Goal: Task Accomplishment & Management: Use online tool/utility

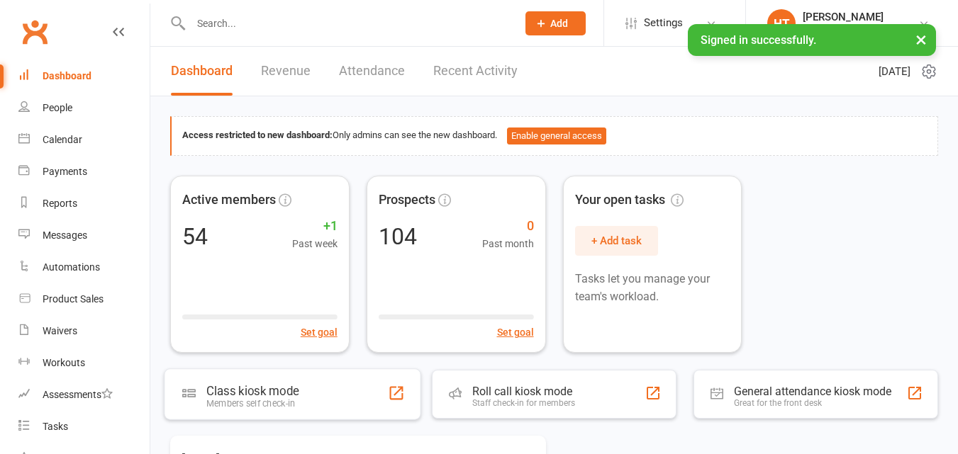
click at [229, 410] on div "Class kiosk mode Members self check-in" at bounding box center [292, 394] width 257 height 51
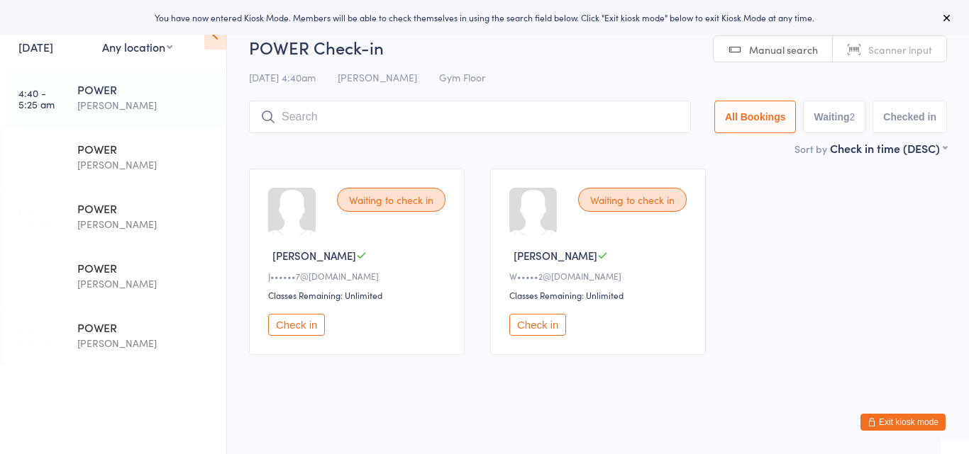
click at [306, 332] on button "Check in" at bounding box center [296, 325] width 57 height 22
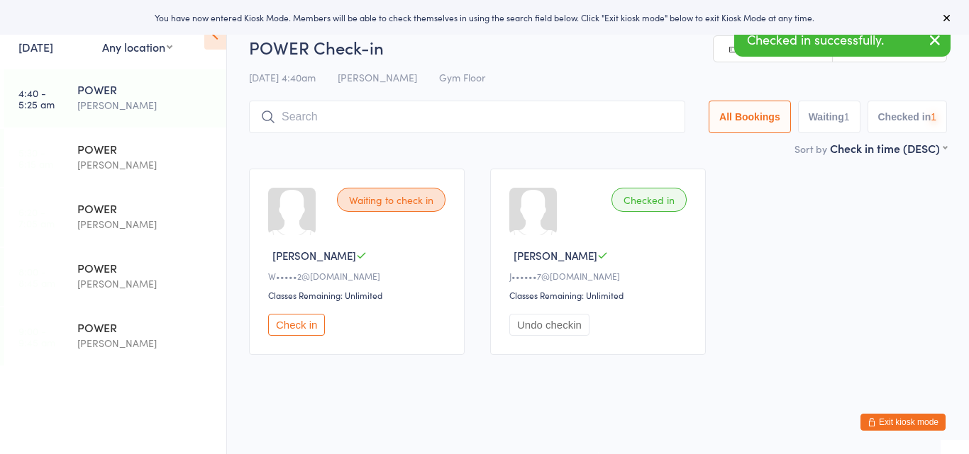
click at [306, 332] on button "Check in" at bounding box center [296, 325] width 57 height 22
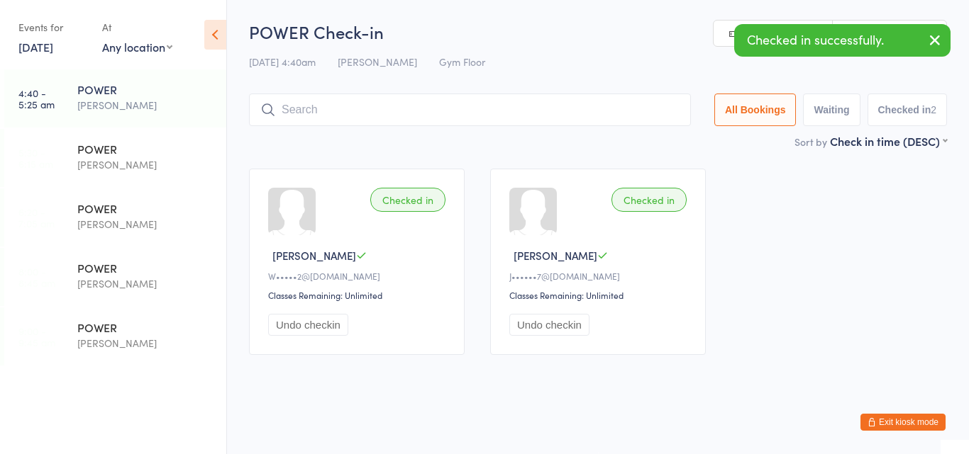
click at [350, 110] on input "search" at bounding box center [470, 110] width 442 height 33
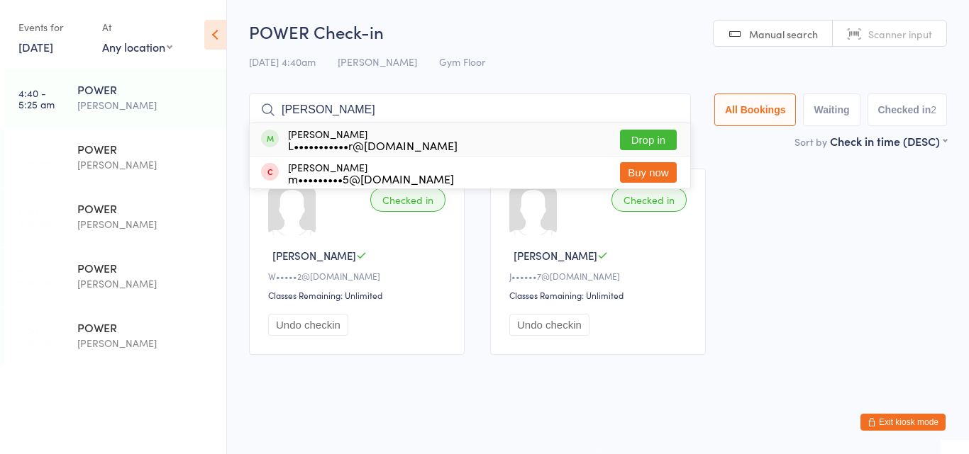
type input "[PERSON_NAME]"
click at [474, 140] on div "[PERSON_NAME] L•••••••••••r@[DOMAIN_NAME] Drop in" at bounding box center [470, 139] width 440 height 33
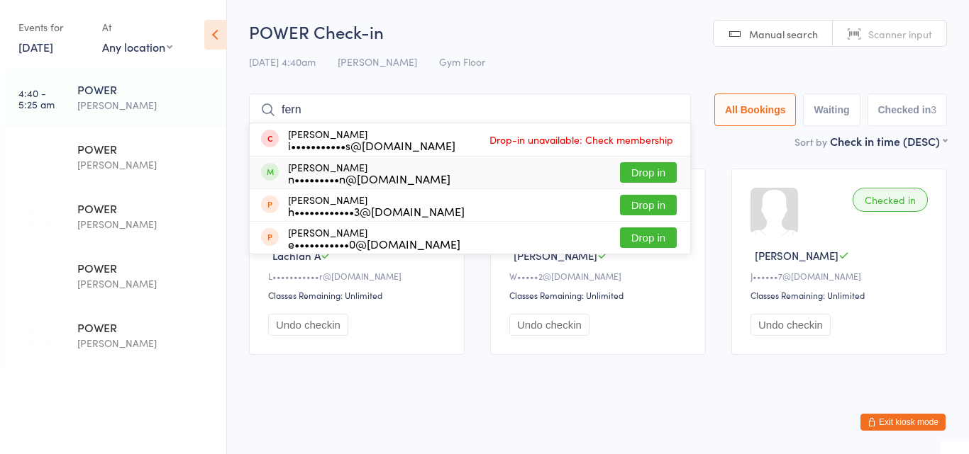
type input "fern"
click at [496, 164] on div "[PERSON_NAME] n•••••••••n@[DOMAIN_NAME] Drop in" at bounding box center [470, 173] width 440 height 32
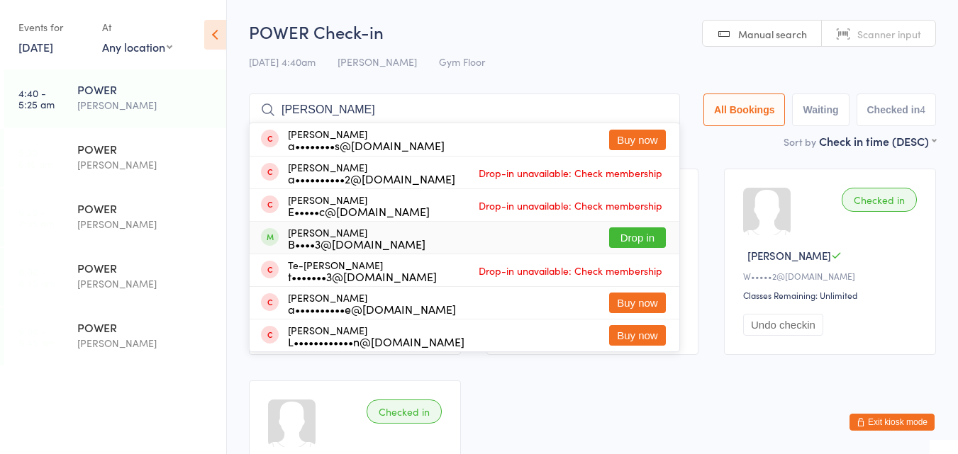
type input "[PERSON_NAME]"
click at [495, 233] on div "[PERSON_NAME] B••••3@[DOMAIN_NAME] Drop in" at bounding box center [465, 238] width 430 height 32
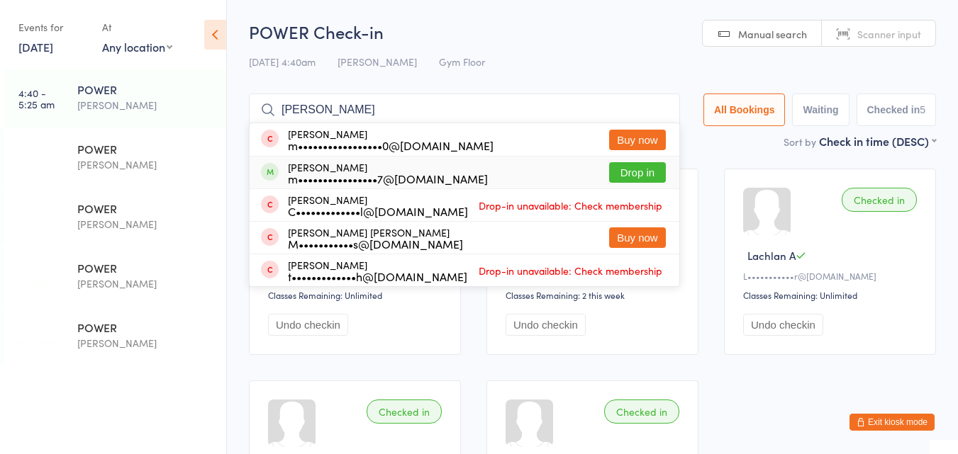
type input "mitch"
click at [474, 174] on div "Mitchell Masters m••••••••••••••••7@gmail.com Drop in" at bounding box center [465, 173] width 430 height 32
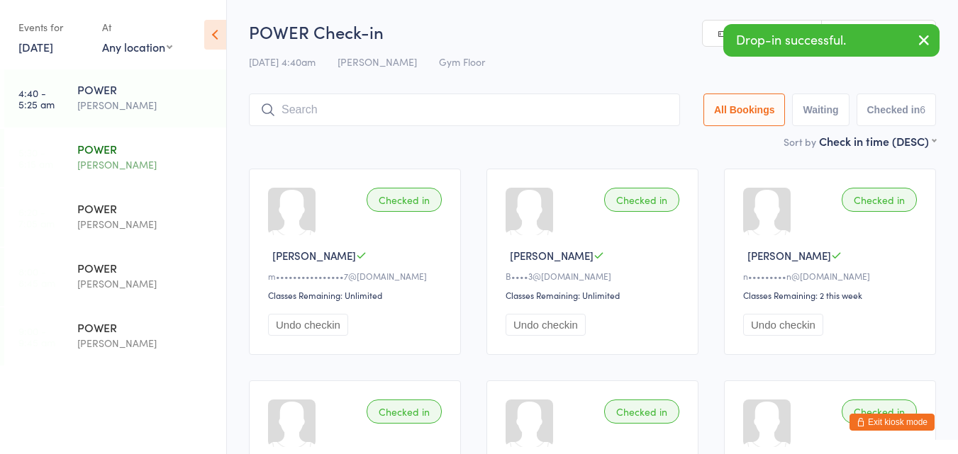
click at [121, 174] on div "POWER [PERSON_NAME]" at bounding box center [151, 157] width 149 height 56
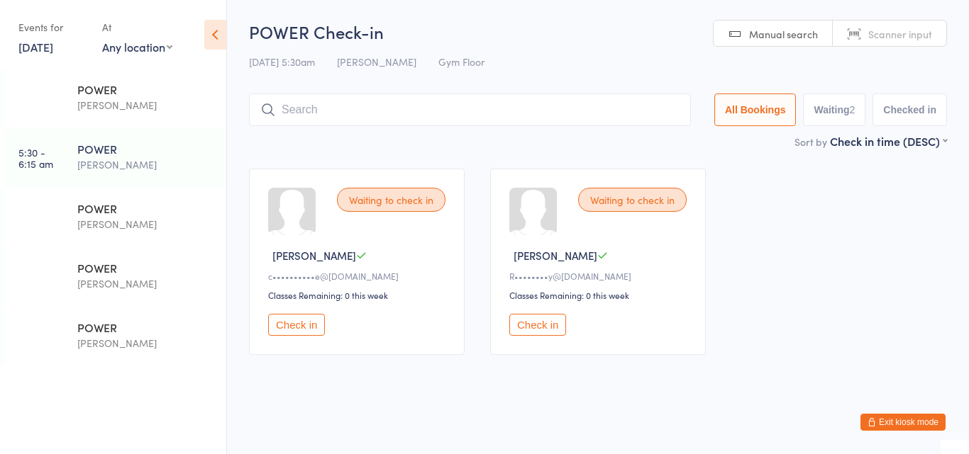
click at [94, 156] on div "POWER" at bounding box center [145, 149] width 137 height 16
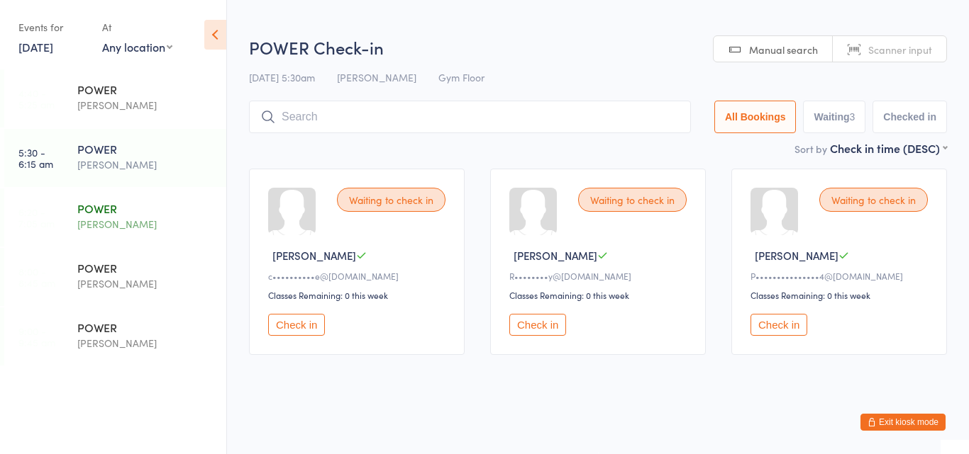
click at [108, 213] on div "POWER" at bounding box center [145, 209] width 137 height 16
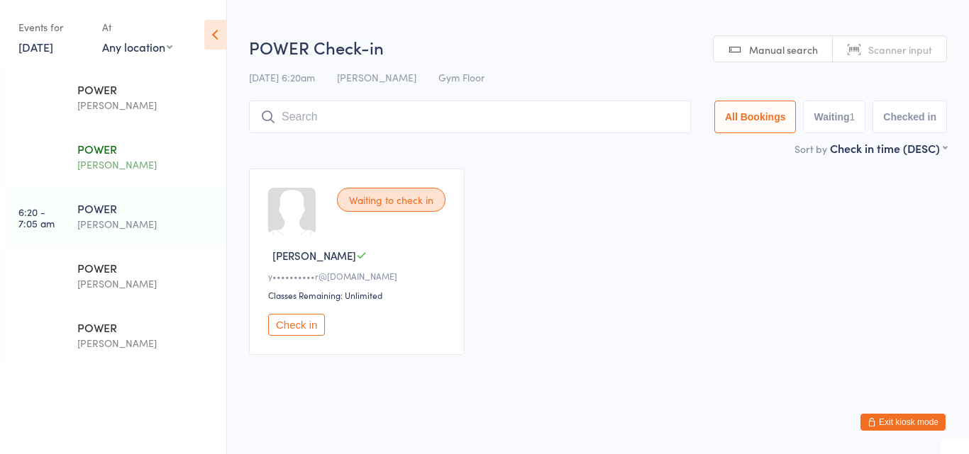
click at [106, 162] on div "[PERSON_NAME]" at bounding box center [145, 165] width 137 height 16
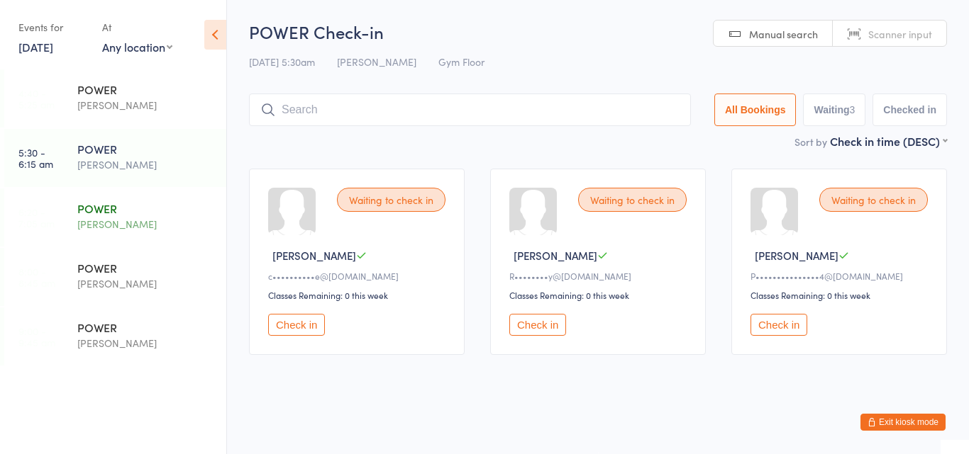
click at [106, 200] on div "POWER [PERSON_NAME]" at bounding box center [151, 217] width 149 height 56
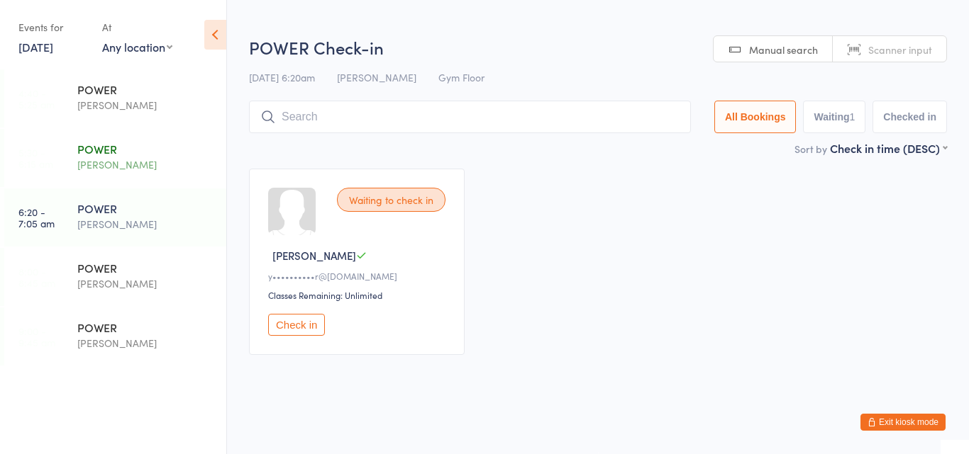
click at [113, 159] on div "[PERSON_NAME]" at bounding box center [145, 165] width 137 height 16
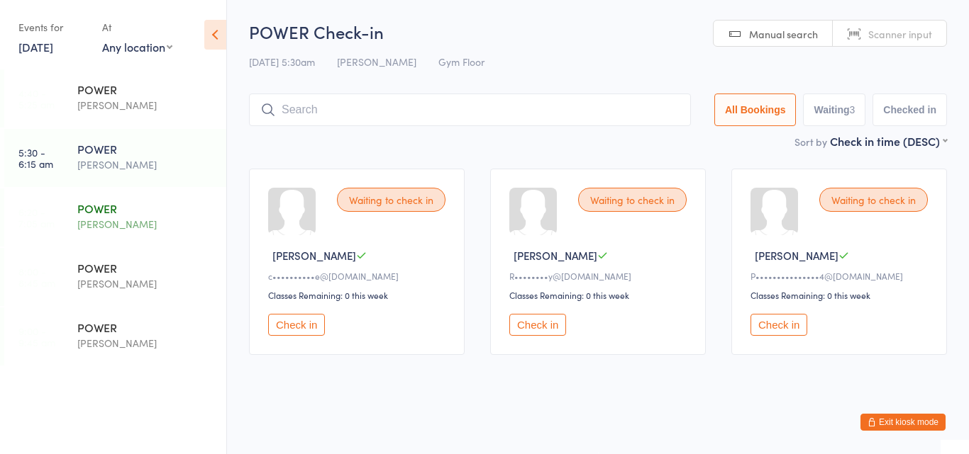
click at [86, 211] on div "POWER" at bounding box center [145, 209] width 137 height 16
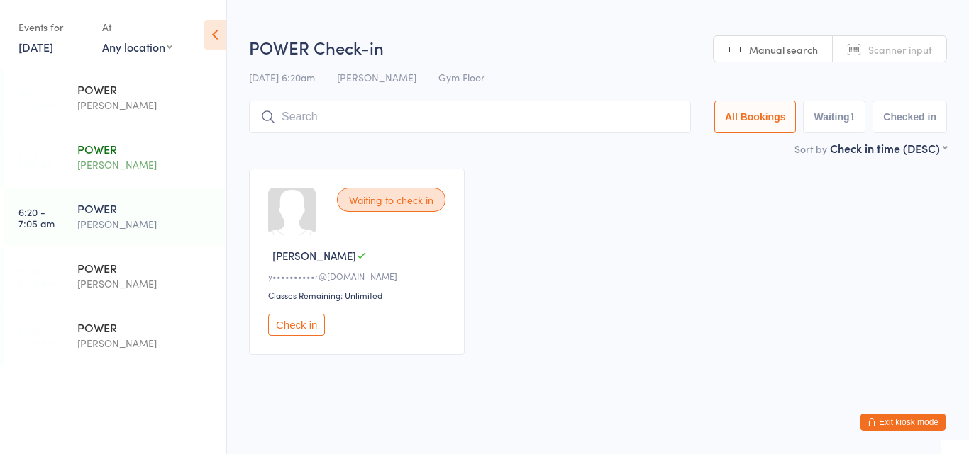
click at [109, 154] on div "POWER" at bounding box center [145, 149] width 137 height 16
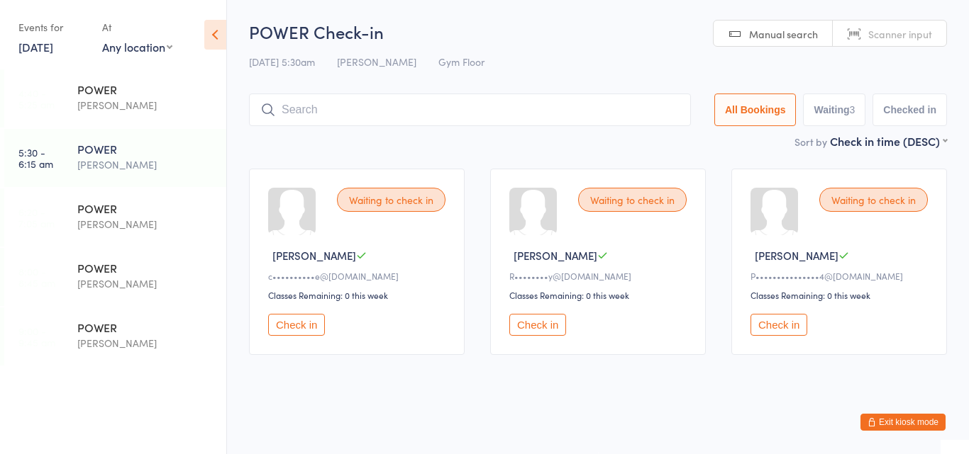
click at [305, 328] on button "Check in" at bounding box center [296, 325] width 57 height 22
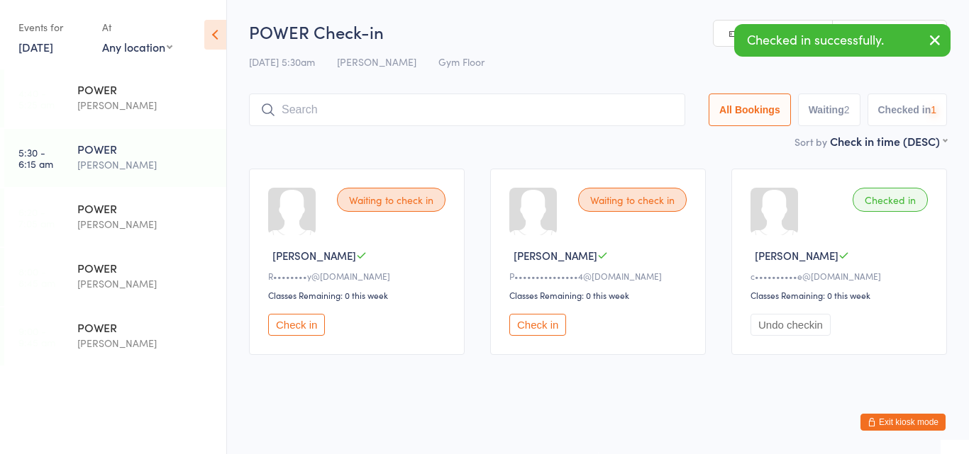
click at [305, 328] on button "Check in" at bounding box center [296, 325] width 57 height 22
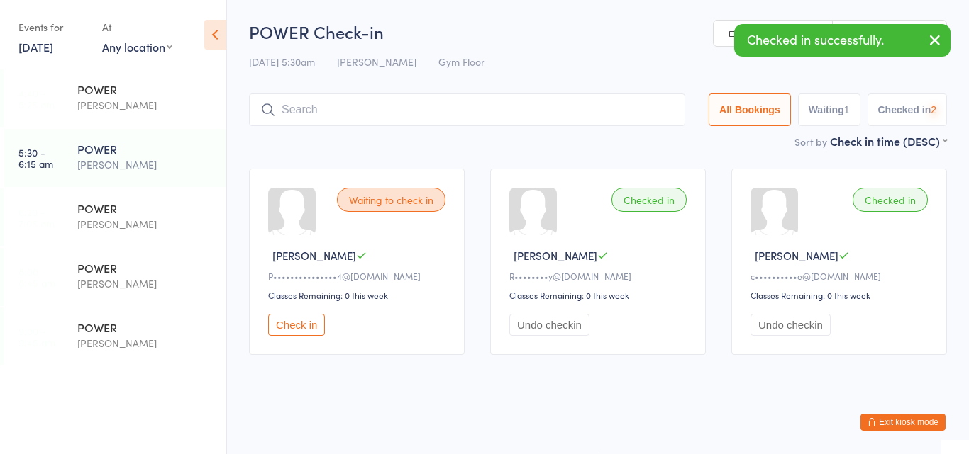
click at [305, 328] on button "Check in" at bounding box center [296, 325] width 57 height 22
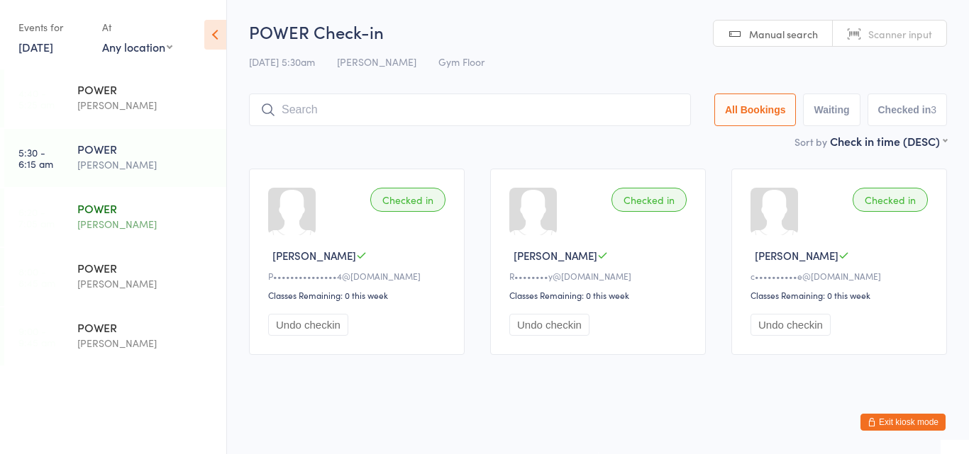
click at [125, 217] on div "[PERSON_NAME]" at bounding box center [145, 224] width 137 height 16
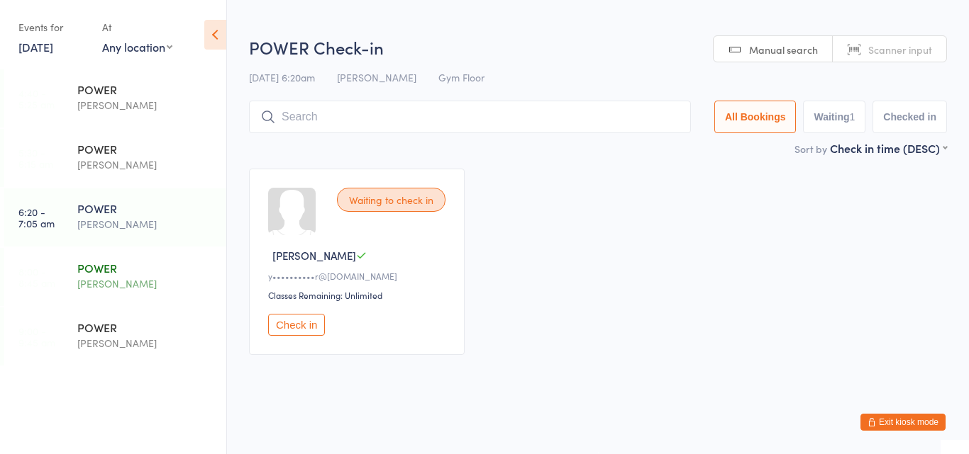
click at [118, 265] on div "POWER" at bounding box center [145, 268] width 137 height 16
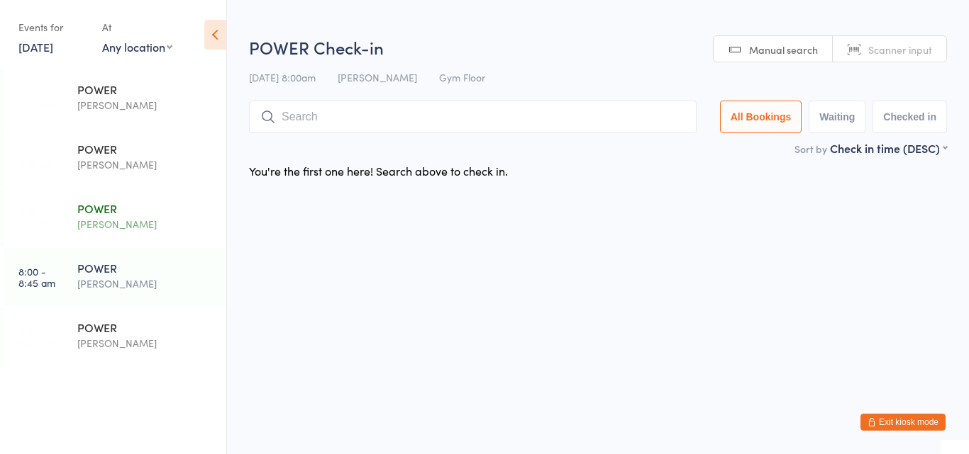
click at [117, 207] on div "POWER" at bounding box center [145, 209] width 137 height 16
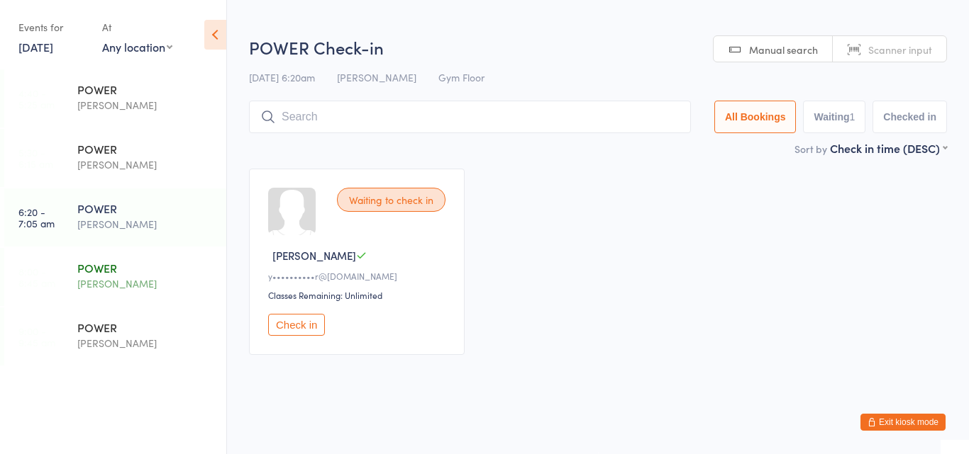
click at [122, 268] on div "POWER" at bounding box center [145, 268] width 137 height 16
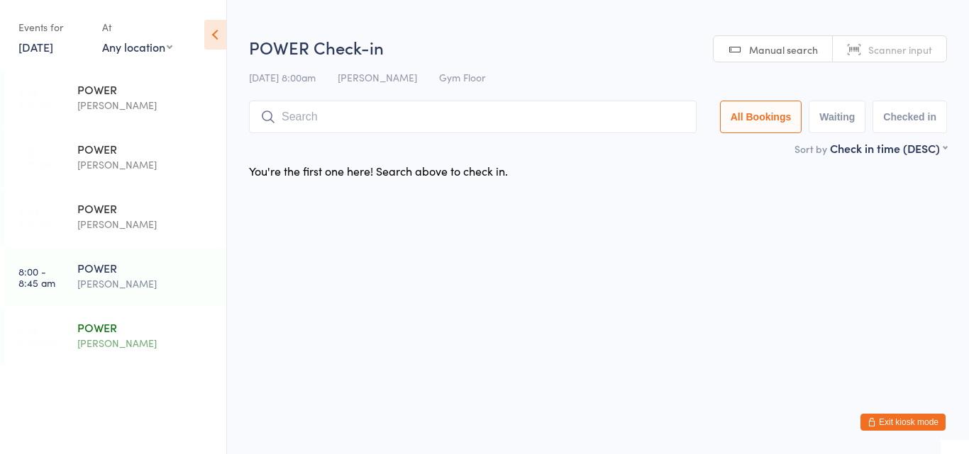
click at [119, 327] on div "POWER" at bounding box center [145, 328] width 137 height 16
click at [121, 213] on div "POWER" at bounding box center [145, 209] width 137 height 16
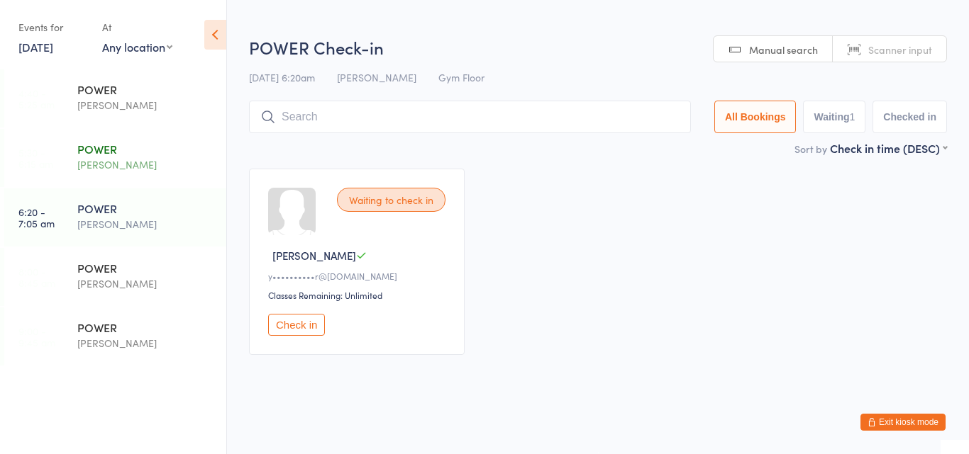
click at [125, 162] on div "[PERSON_NAME]" at bounding box center [145, 165] width 137 height 16
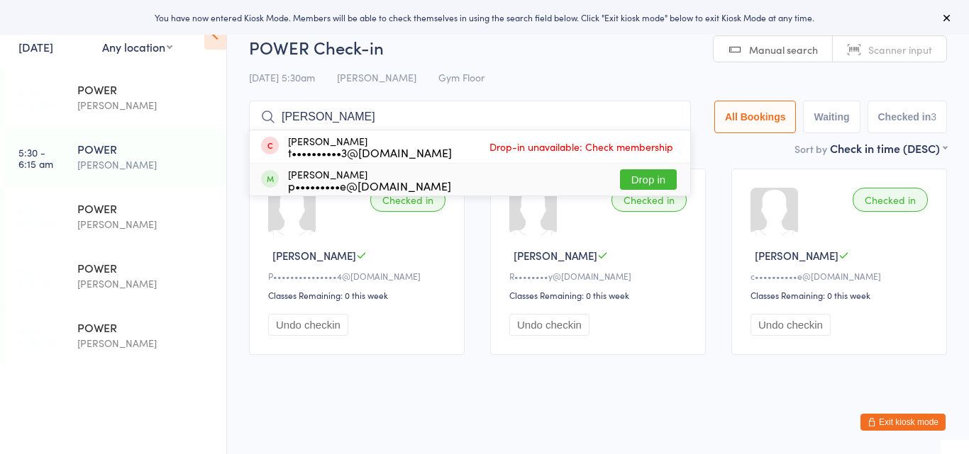
type input "tanya"
click at [352, 181] on div "p•••••••••e@hotmail.com" at bounding box center [369, 185] width 163 height 11
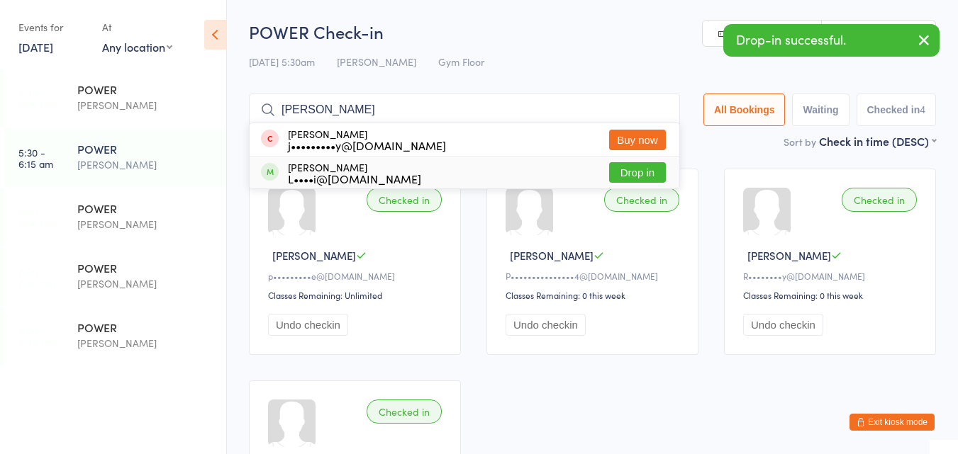
type input "jill"
click at [330, 169] on div "Jill Mathison L••••i@bigpond.net.au" at bounding box center [354, 173] width 133 height 23
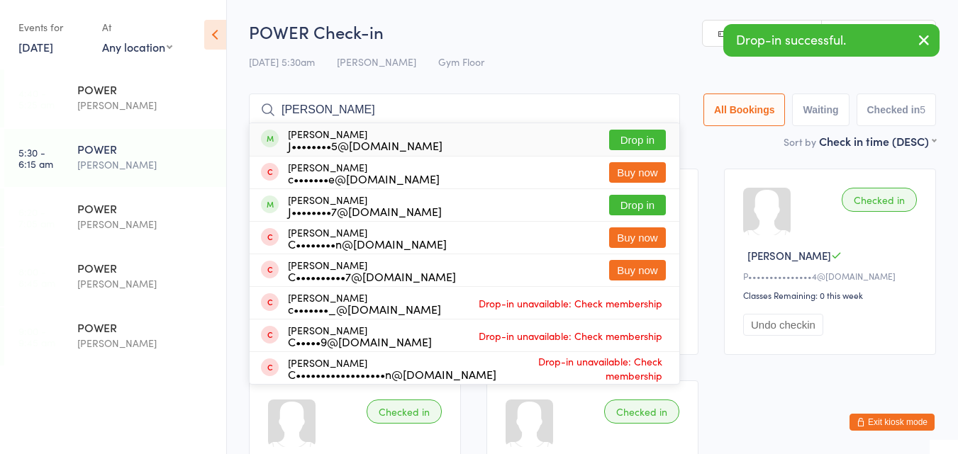
type input "carlos"
click at [328, 135] on div "Carlos Ibanez J••••••••5@gmail.com" at bounding box center [365, 139] width 155 height 23
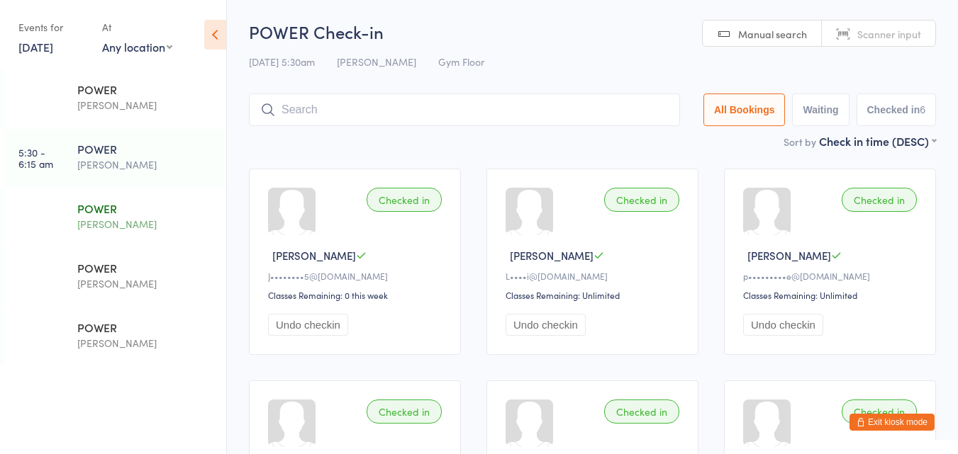
click at [86, 211] on div "POWER" at bounding box center [145, 209] width 137 height 16
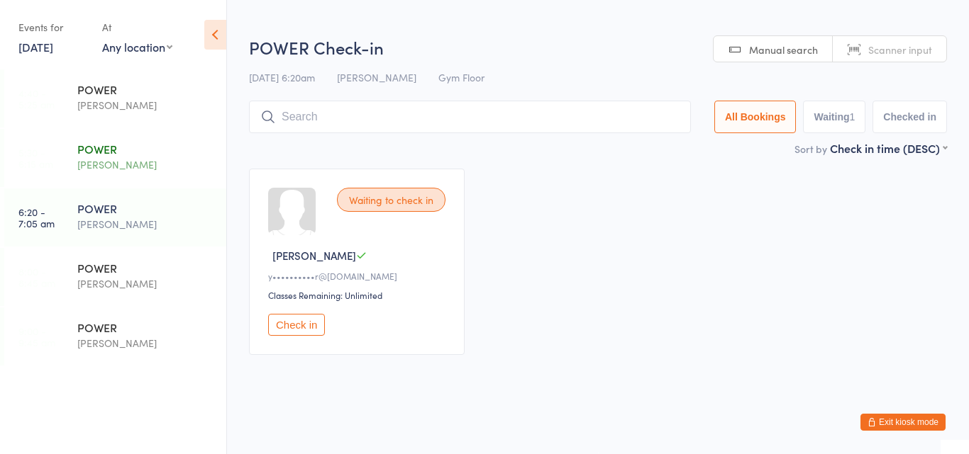
click at [105, 160] on div "[PERSON_NAME]" at bounding box center [145, 165] width 137 height 16
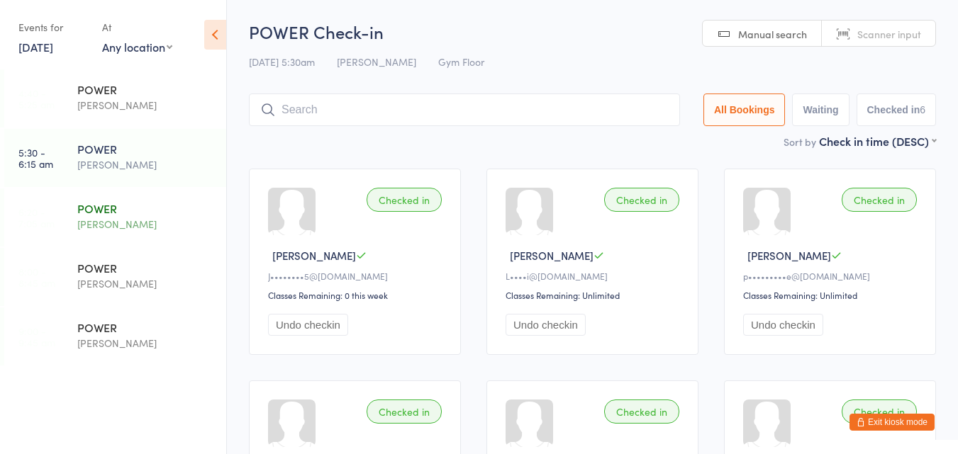
click at [115, 226] on div "[PERSON_NAME]" at bounding box center [145, 224] width 137 height 16
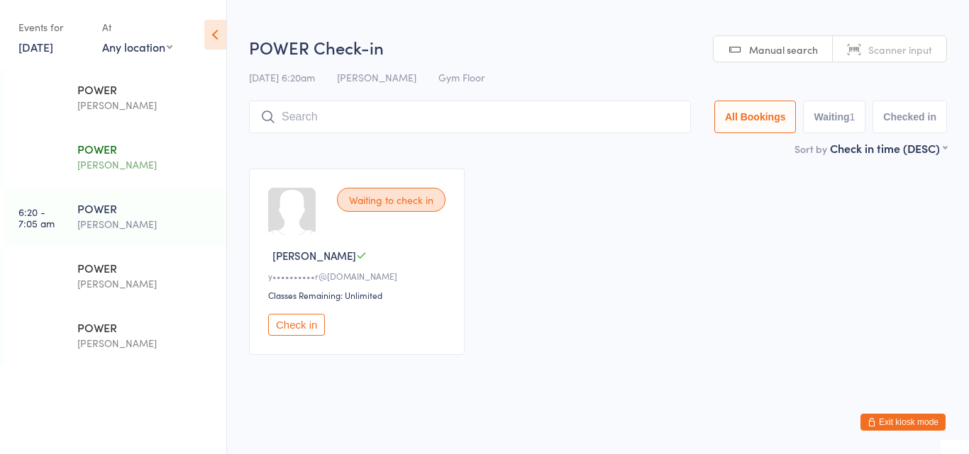
click at [119, 157] on div "[PERSON_NAME]" at bounding box center [145, 165] width 137 height 16
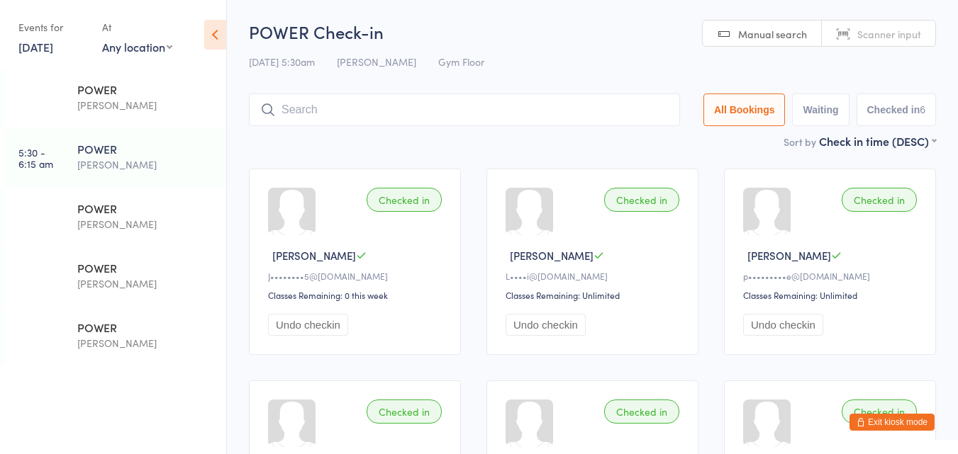
click at [874, 423] on button "Exit kiosk mode" at bounding box center [891, 422] width 85 height 17
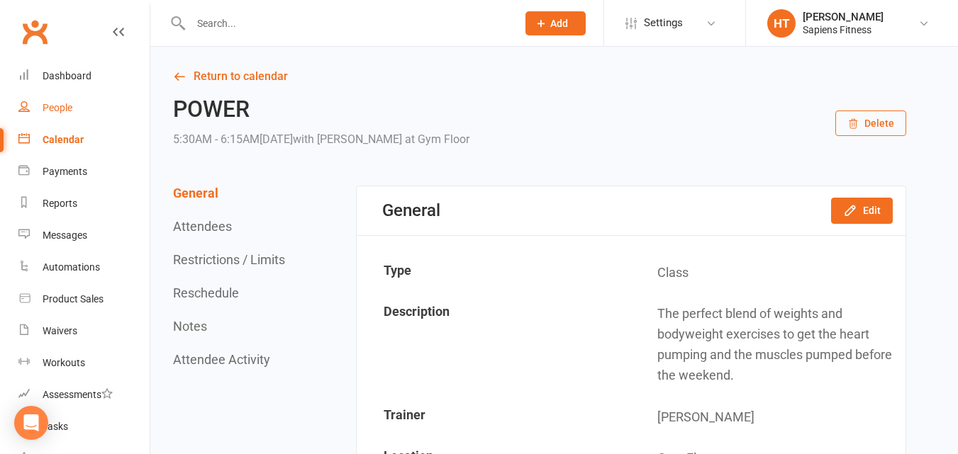
click at [52, 106] on div "People" at bounding box center [58, 107] width 30 height 11
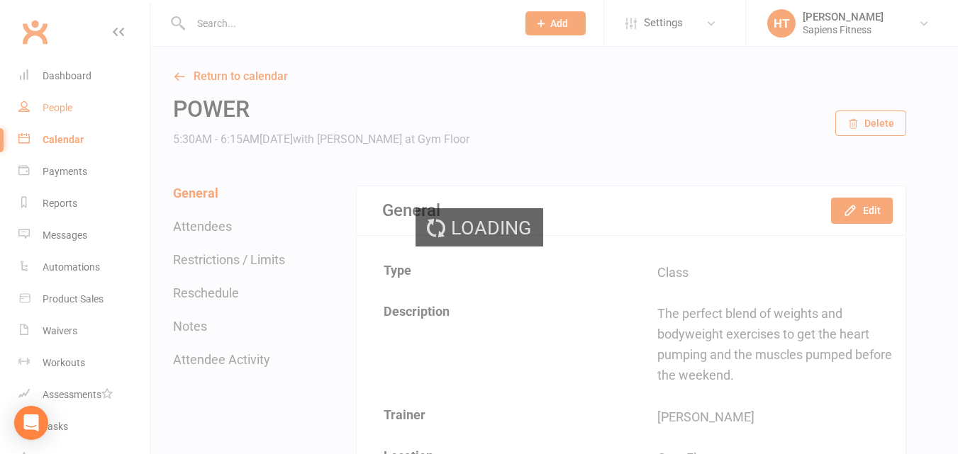
select select "100"
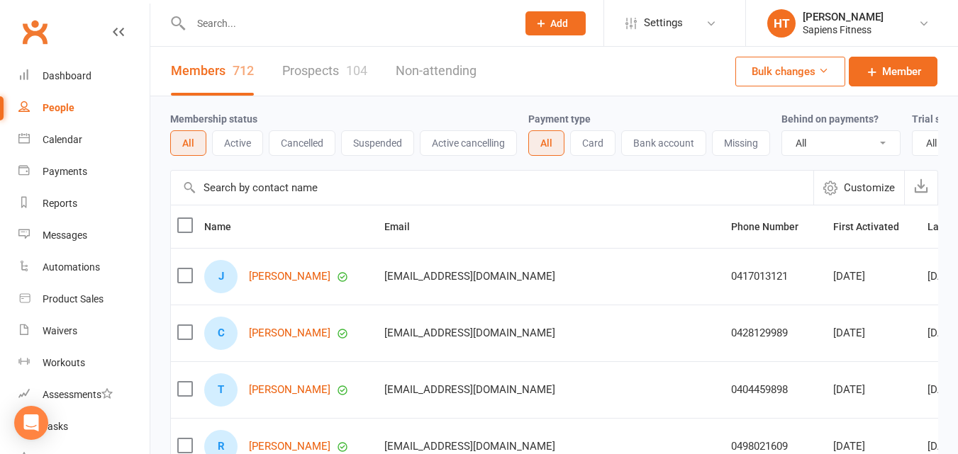
click at [233, 140] on button "Active" at bounding box center [237, 143] width 51 height 26
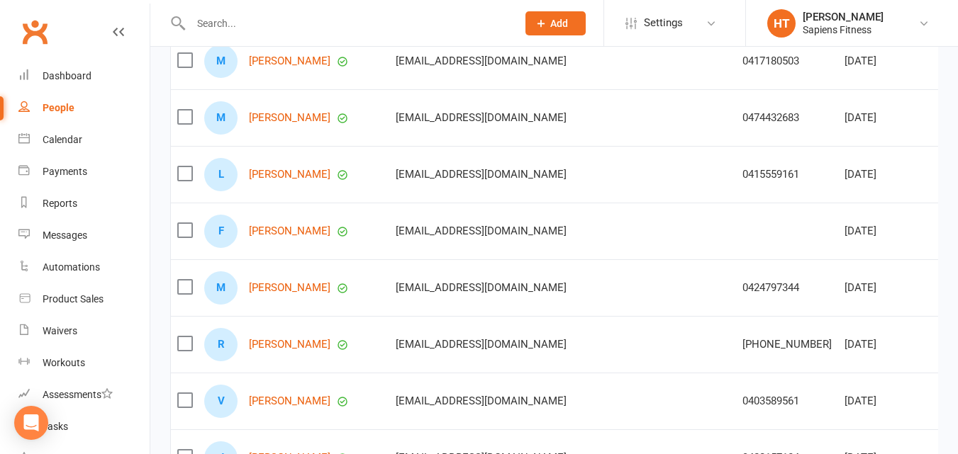
scroll to position [2157, 0]
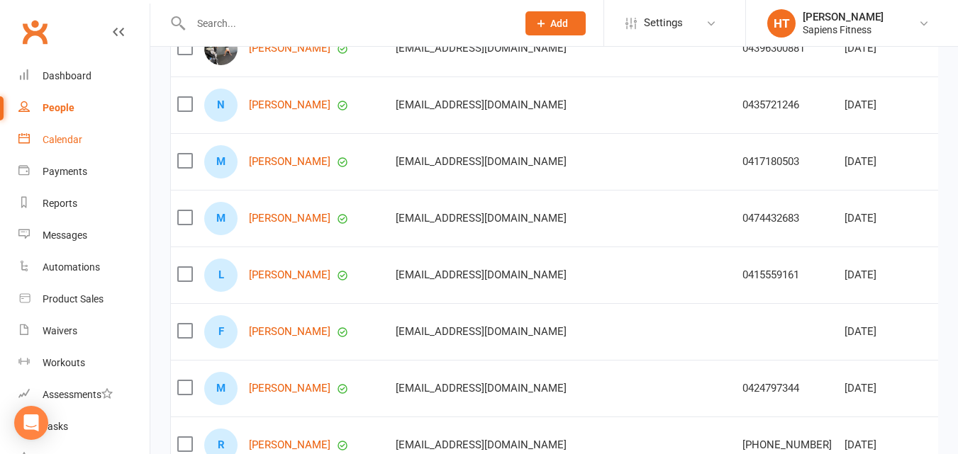
click at [57, 137] on div "Calendar" at bounding box center [63, 139] width 40 height 11
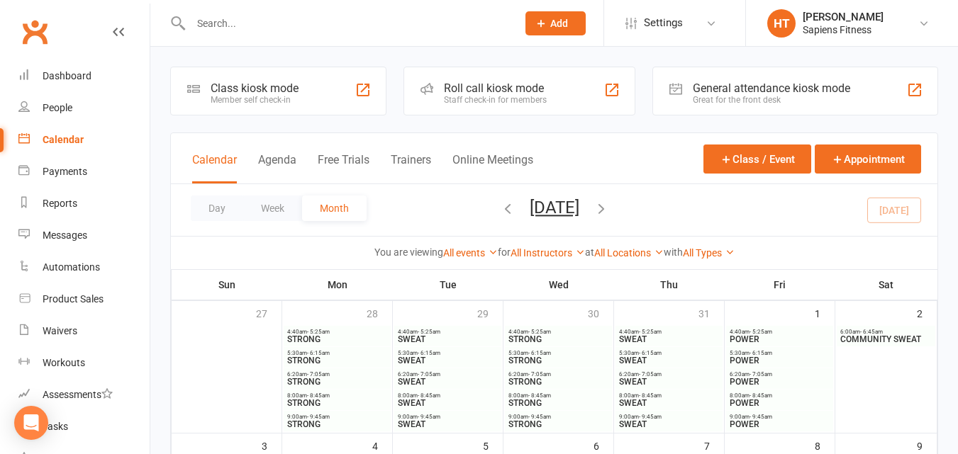
click at [248, 86] on div "Class kiosk mode" at bounding box center [255, 88] width 88 height 13
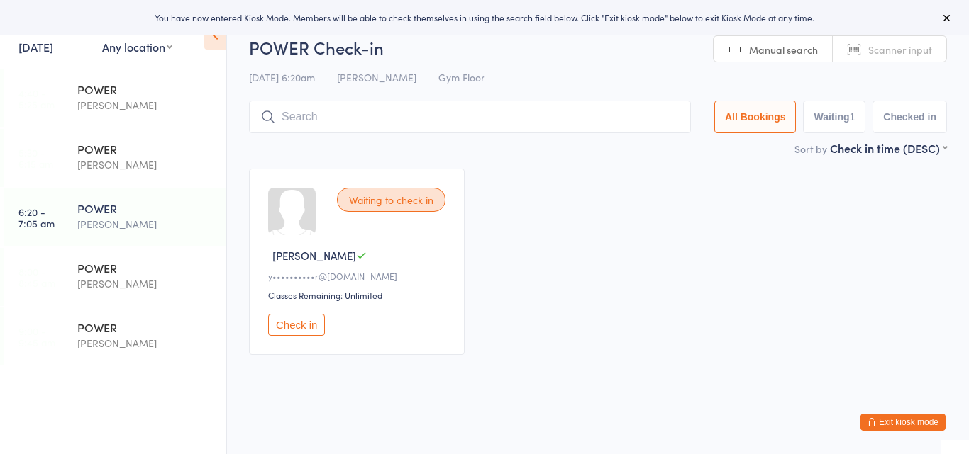
click at [311, 332] on button "Check in" at bounding box center [296, 325] width 57 height 22
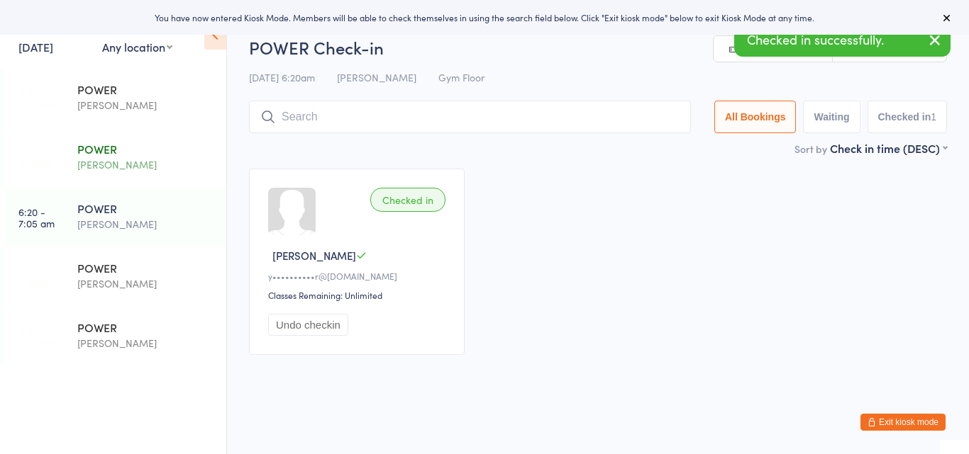
click at [96, 138] on div "POWER [PERSON_NAME]" at bounding box center [151, 157] width 149 height 56
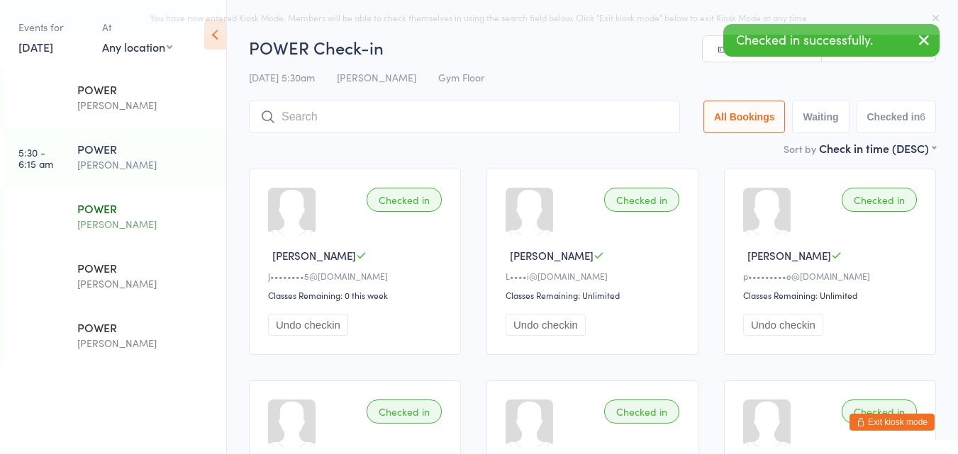
click at [107, 203] on div "POWER" at bounding box center [145, 209] width 137 height 16
